Goal: Entertainment & Leisure: Consume media (video, audio)

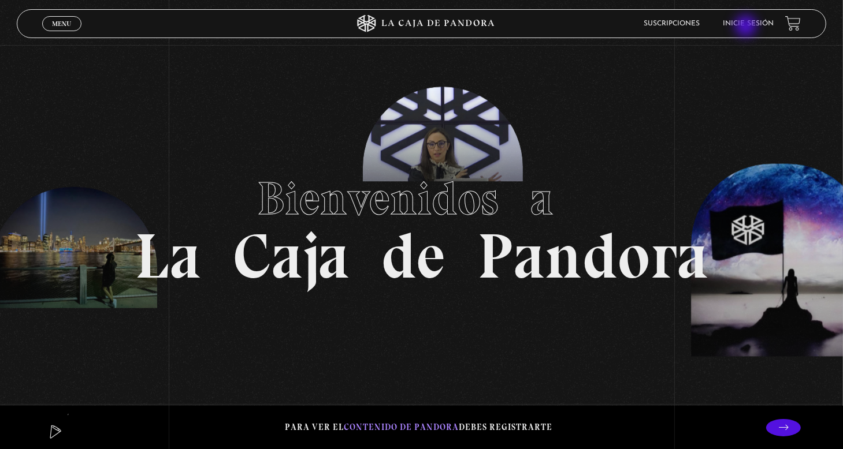
click at [747, 27] on link "Inicie sesión" at bounding box center [747, 23] width 51 height 7
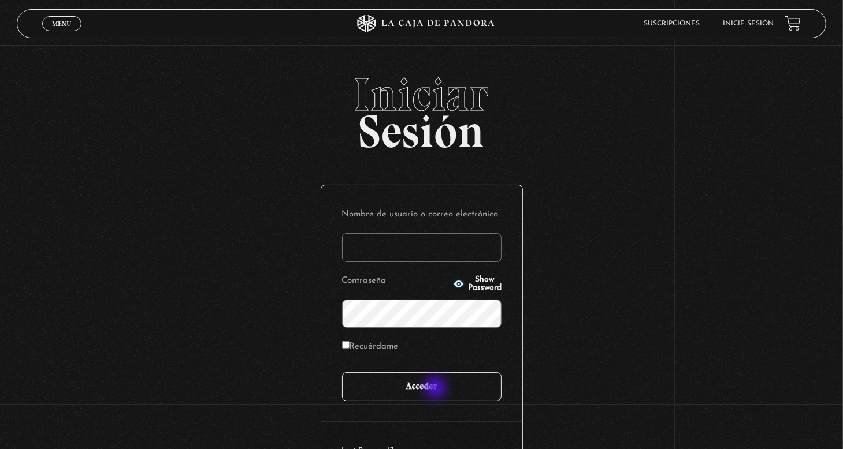
type input "[PERSON_NAME]"
click at [437, 389] on input "Acceder" at bounding box center [421, 386] width 159 height 29
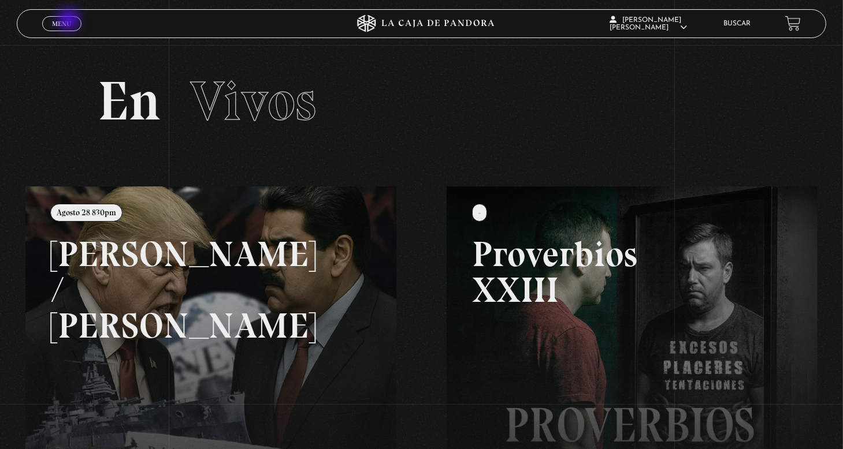
click at [70, 21] on span "Menu" at bounding box center [61, 23] width 19 height 7
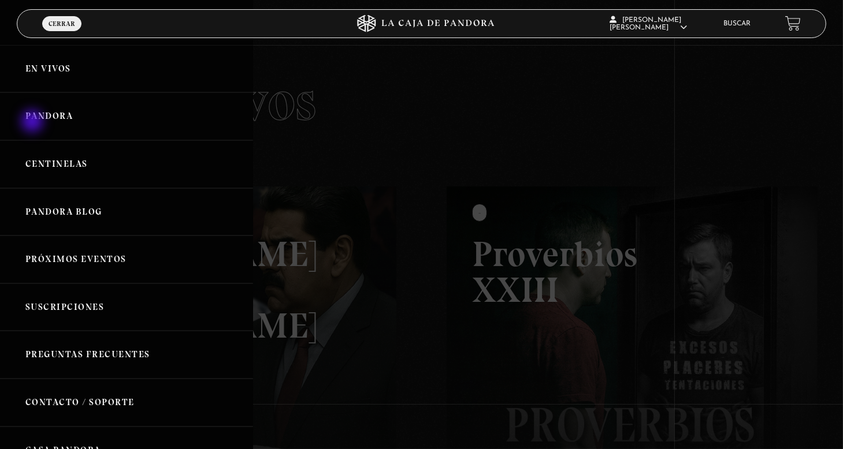
click at [33, 122] on link "Pandora" at bounding box center [126, 116] width 253 height 48
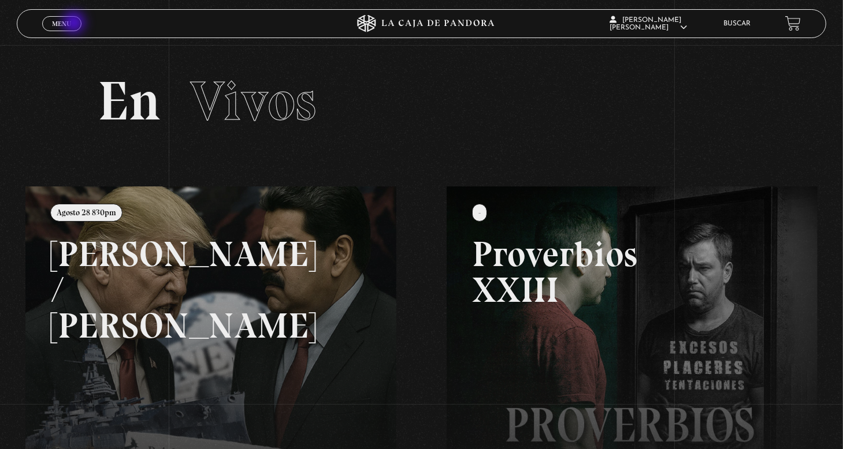
click at [75, 24] on link "Menu Cerrar" at bounding box center [61, 23] width 39 height 15
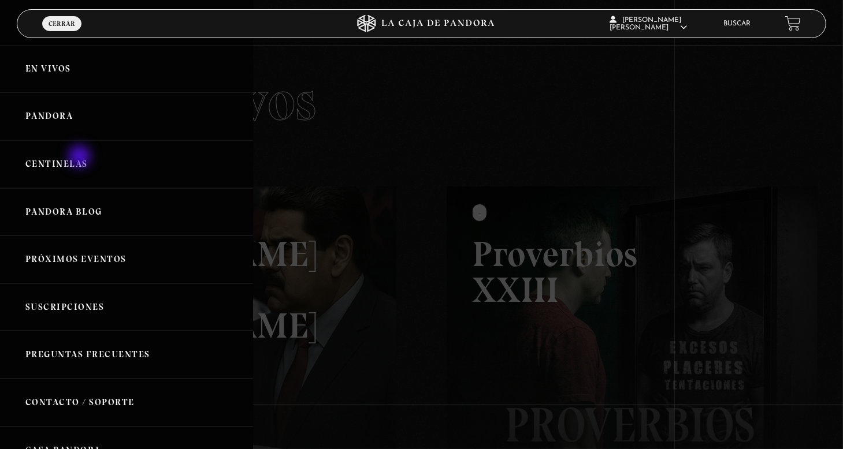
click at [81, 158] on link "Centinelas" at bounding box center [126, 164] width 253 height 48
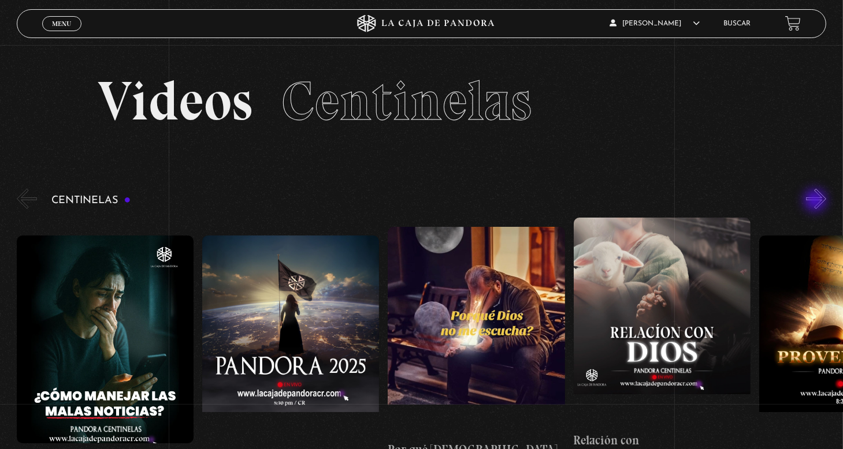
click at [816, 202] on button "»" at bounding box center [816, 199] width 20 height 20
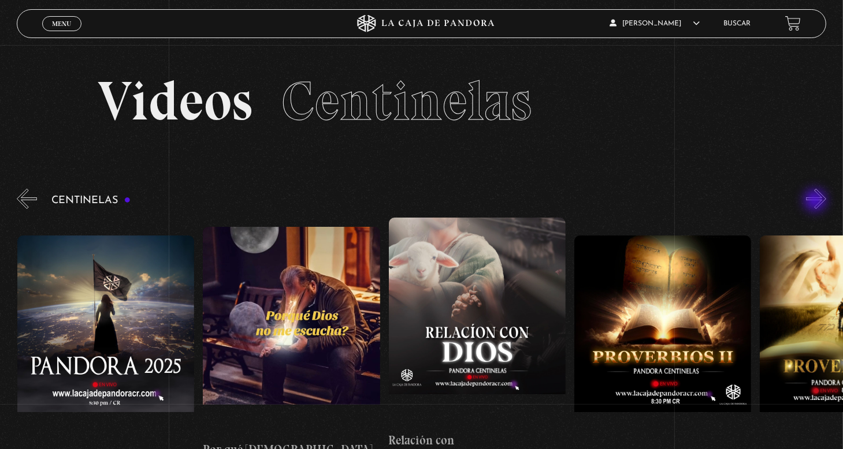
click at [816, 202] on button "»" at bounding box center [816, 199] width 20 height 20
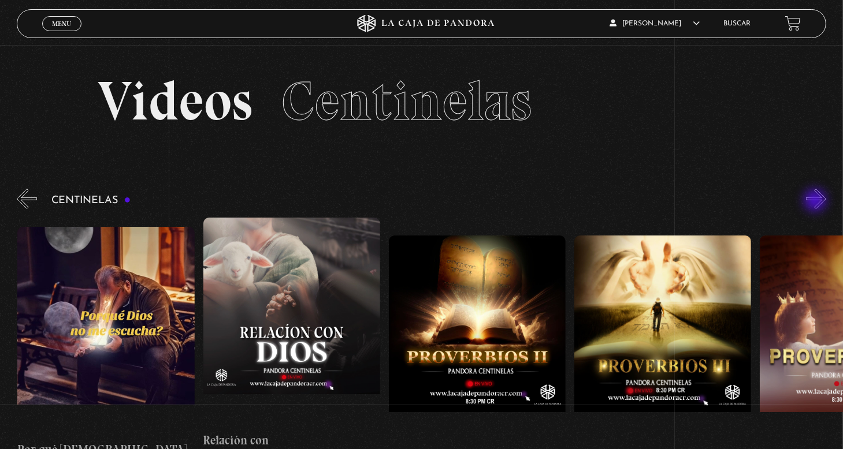
click at [816, 202] on button "»" at bounding box center [816, 199] width 20 height 20
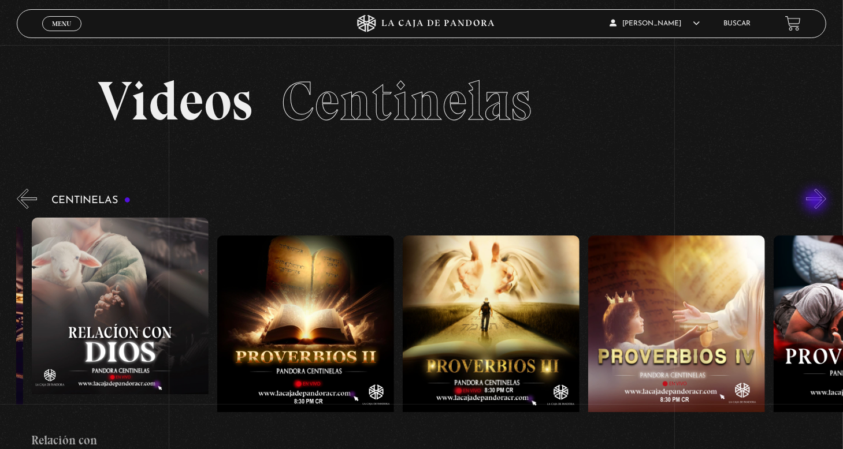
click at [816, 202] on button "»" at bounding box center [816, 199] width 20 height 20
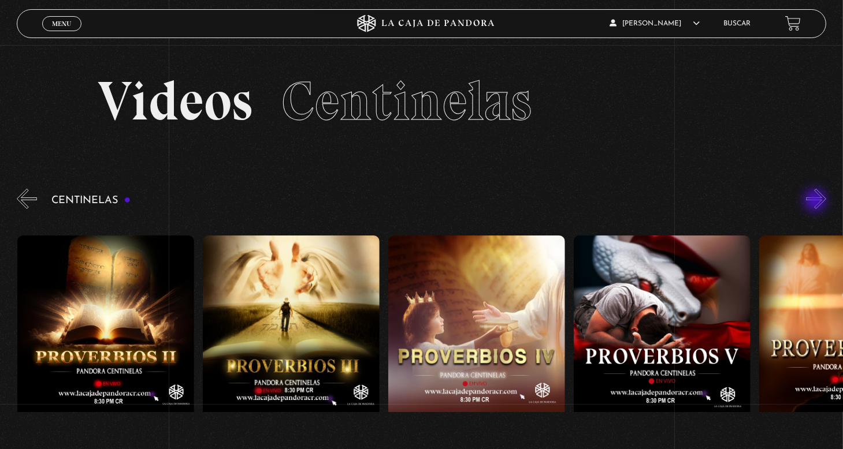
click at [816, 202] on button "»" at bounding box center [816, 199] width 20 height 20
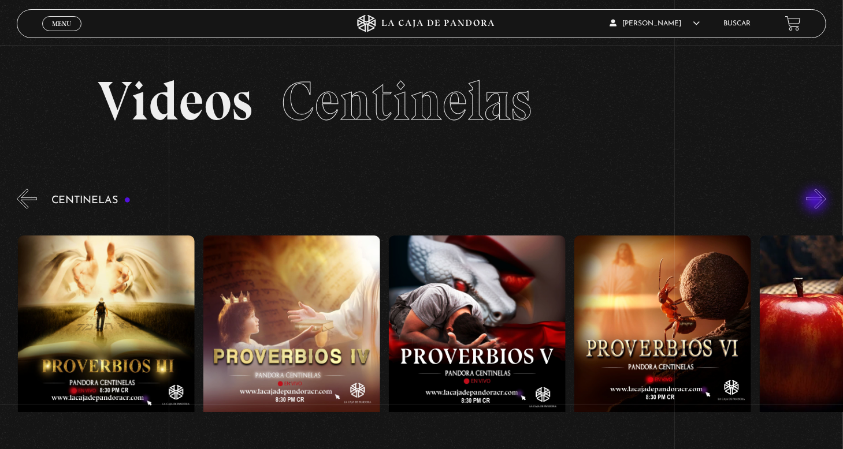
scroll to position [0, 927]
click at [490, 296] on figure at bounding box center [476, 340] width 177 height 208
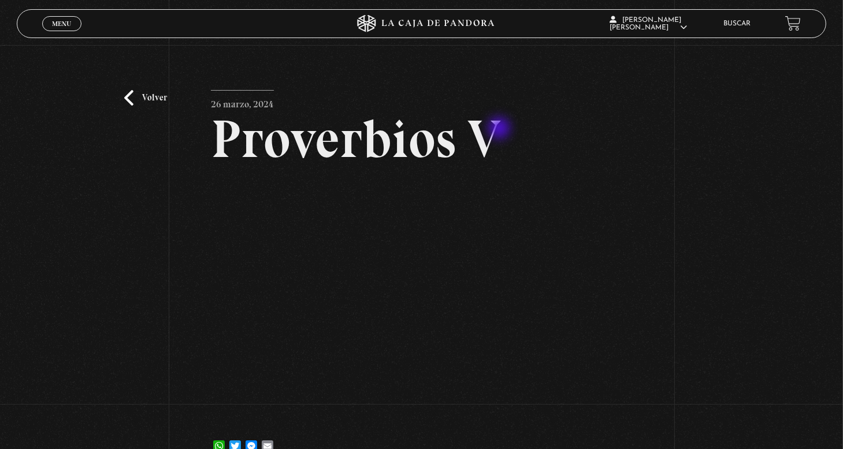
scroll to position [115, 0]
